Goal: Transaction & Acquisition: Register for event/course

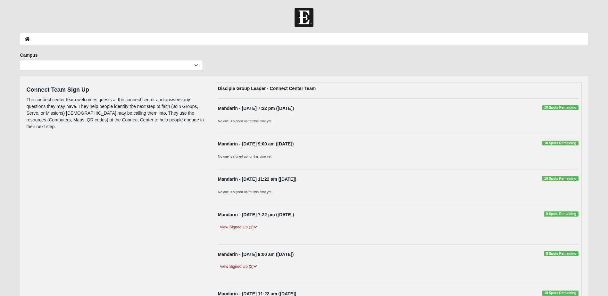
click at [553, 143] on span "10 Spots Remaining" at bounding box center [560, 143] width 36 height 5
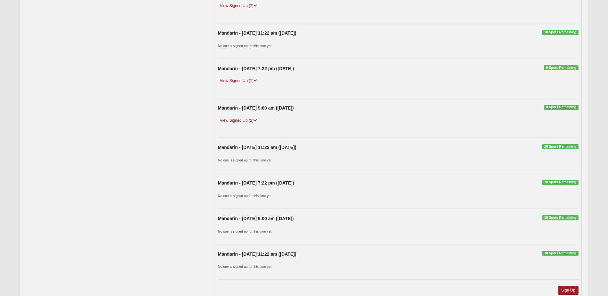
scroll to position [306, 0]
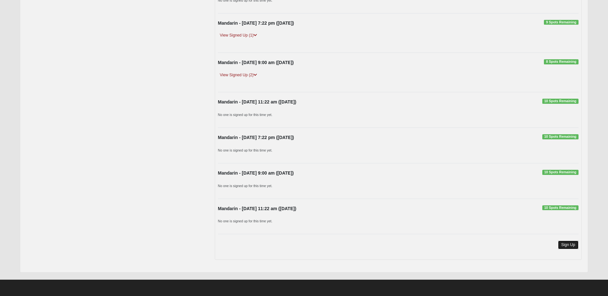
click at [566, 246] on link "Sign Up" at bounding box center [568, 245] width 21 height 9
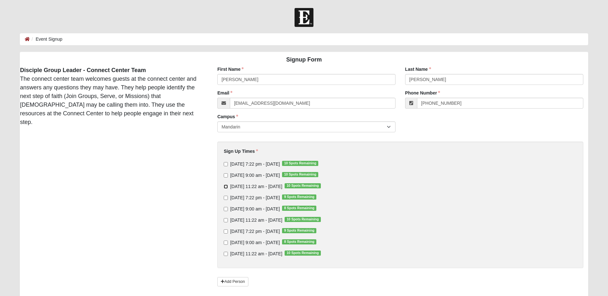
click at [226, 187] on input "[DATE] 11:22 am - [DATE] 10 Spots Remaining" at bounding box center [226, 187] width 4 height 4
checkbox input "true"
click at [225, 219] on input "[DATE] 11:22 am - [DATE] 10 Spots Remaining" at bounding box center [226, 220] width 4 height 4
checkbox input "true"
click at [226, 253] on input "[DATE] 11:22 am - [DATE] 10 Spots Remaining" at bounding box center [226, 254] width 4 height 4
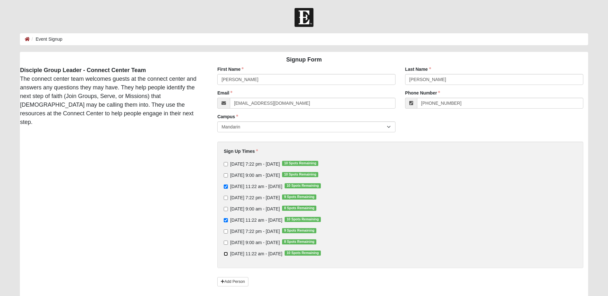
checkbox input "true"
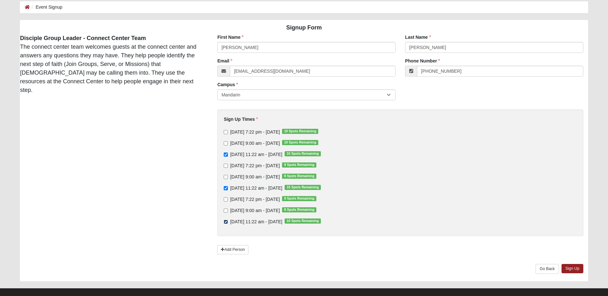
scroll to position [41, 0]
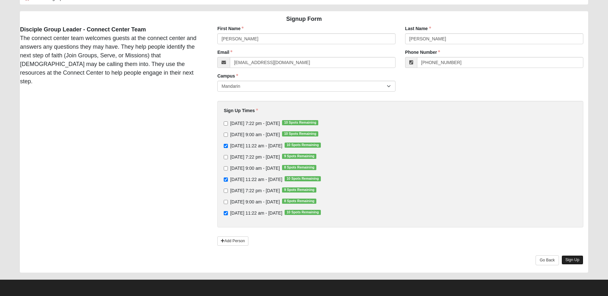
click at [570, 260] on link "Sign Up" at bounding box center [573, 259] width 22 height 9
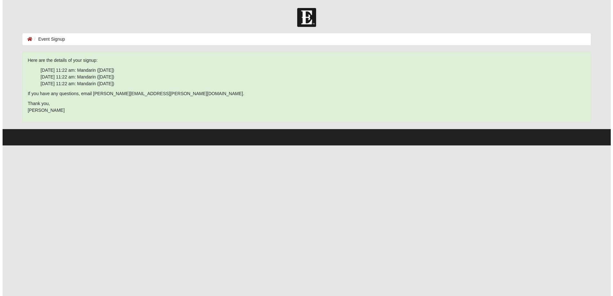
scroll to position [0, 0]
